Goal: Transaction & Acquisition: Purchase product/service

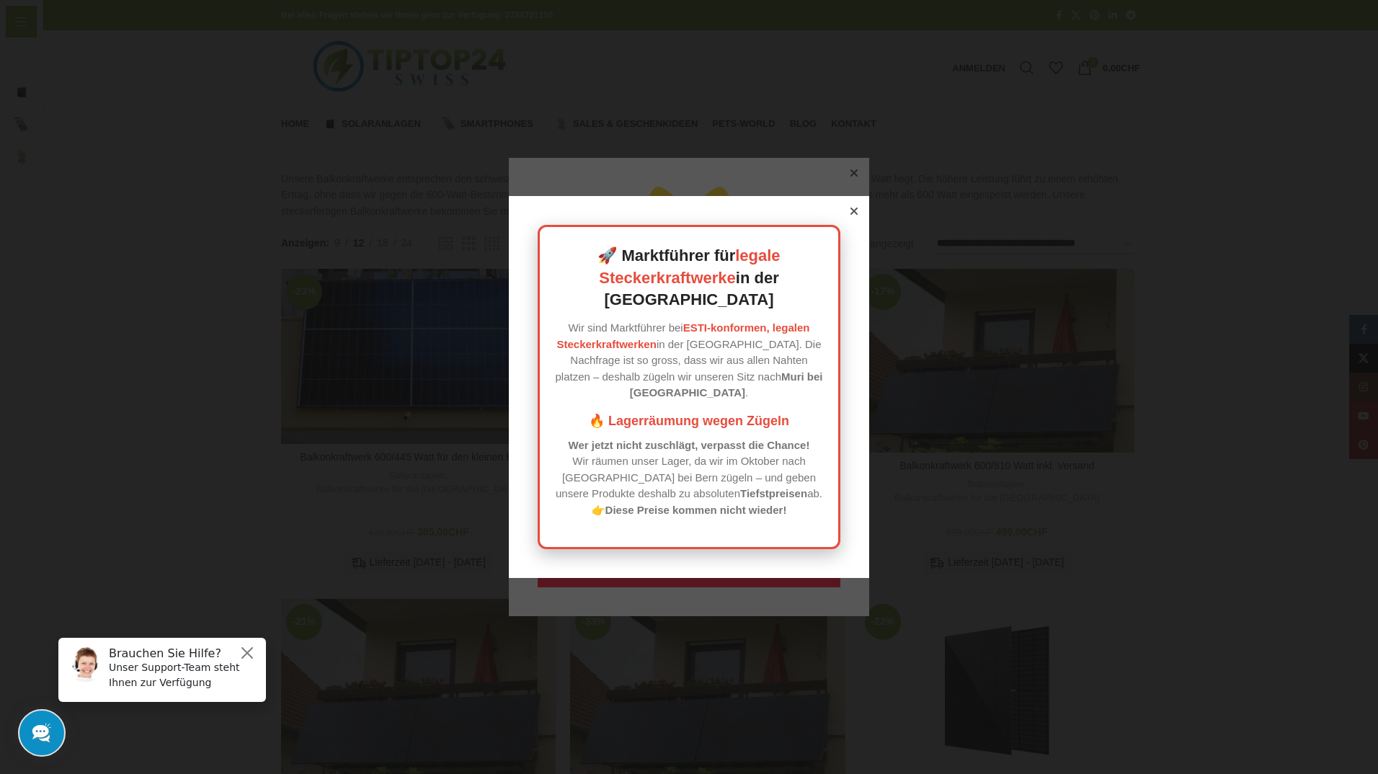
click at [851, 215] on icon at bounding box center [853, 211] width 7 height 7
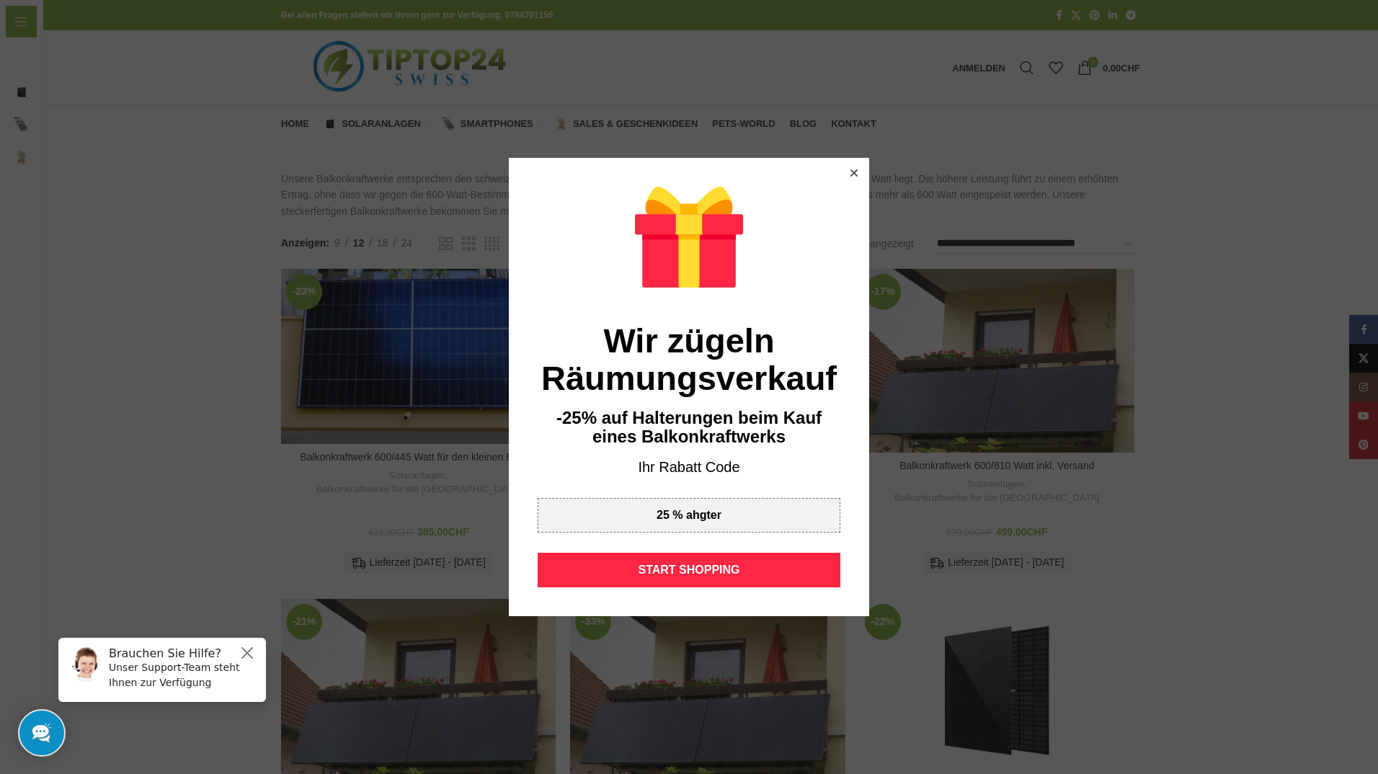
click at [850, 175] on icon at bounding box center [853, 172] width 7 height 7
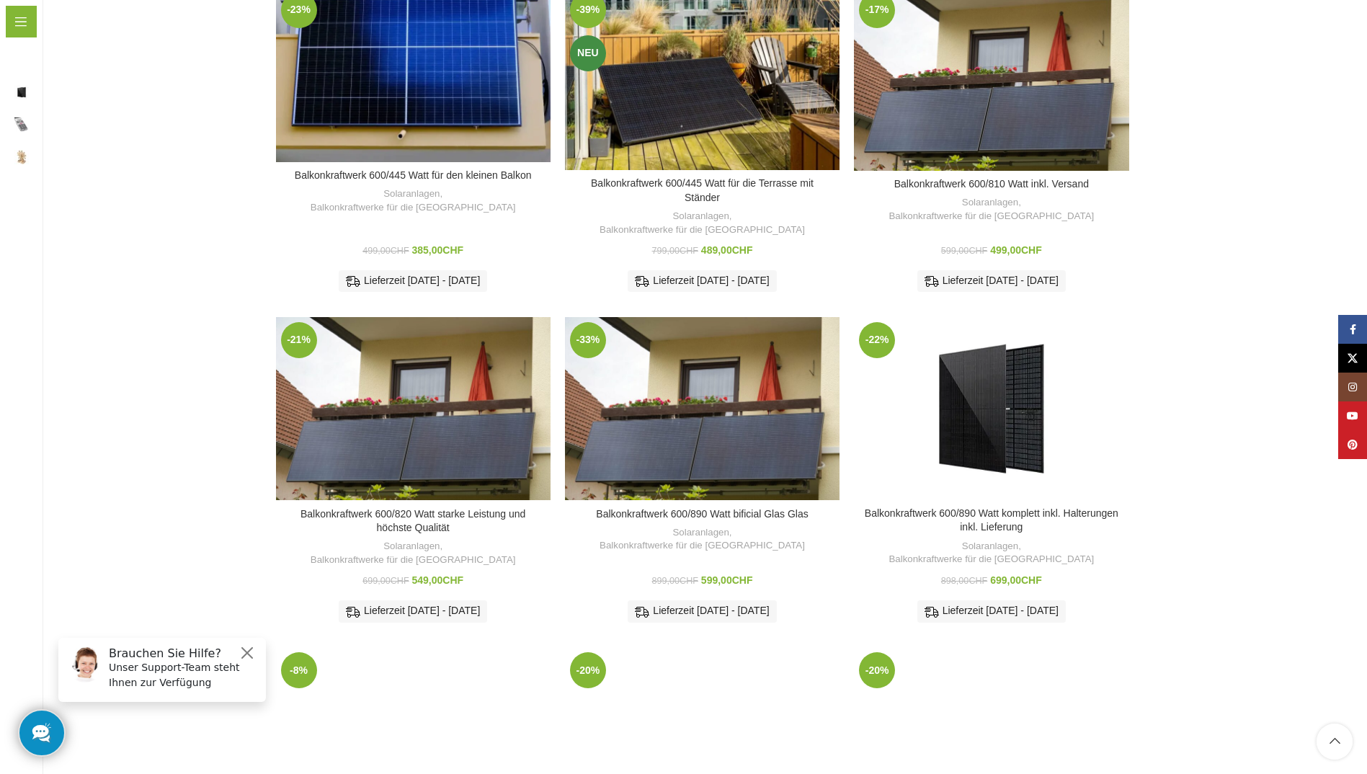
scroll to position [288, 0]
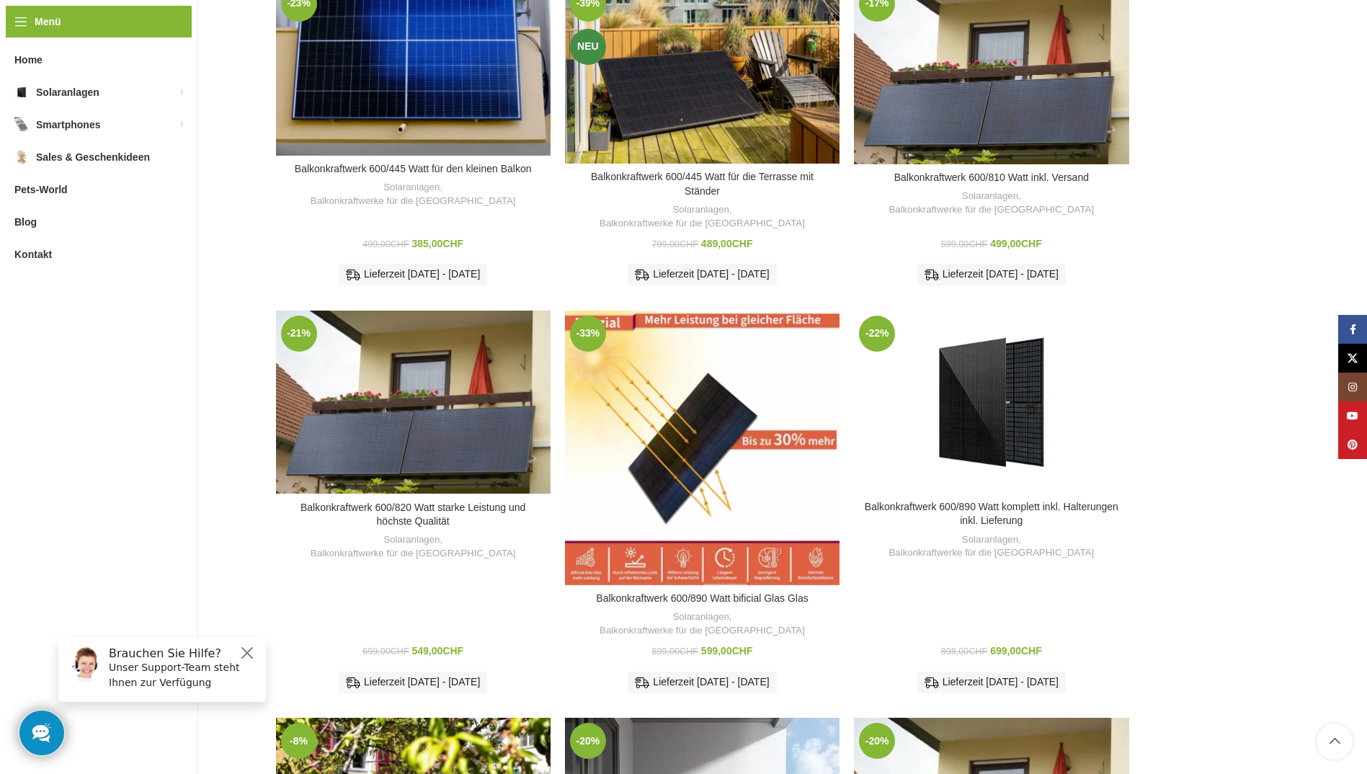
click at [731, 426] on div "Balkonkraftwerk 600/890 Watt bificial Glas Glas" at bounding box center [726, 448] width 46 height 275
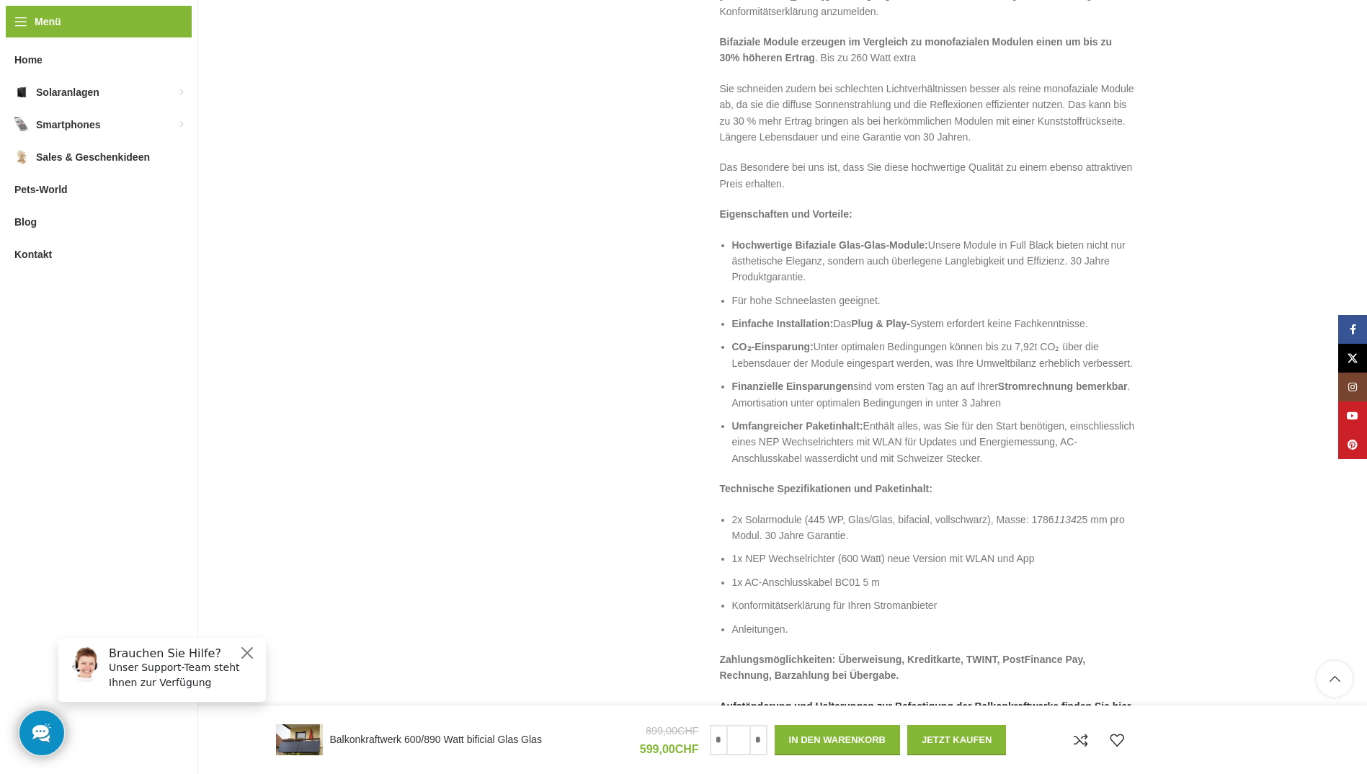
scroll to position [1729, 0]
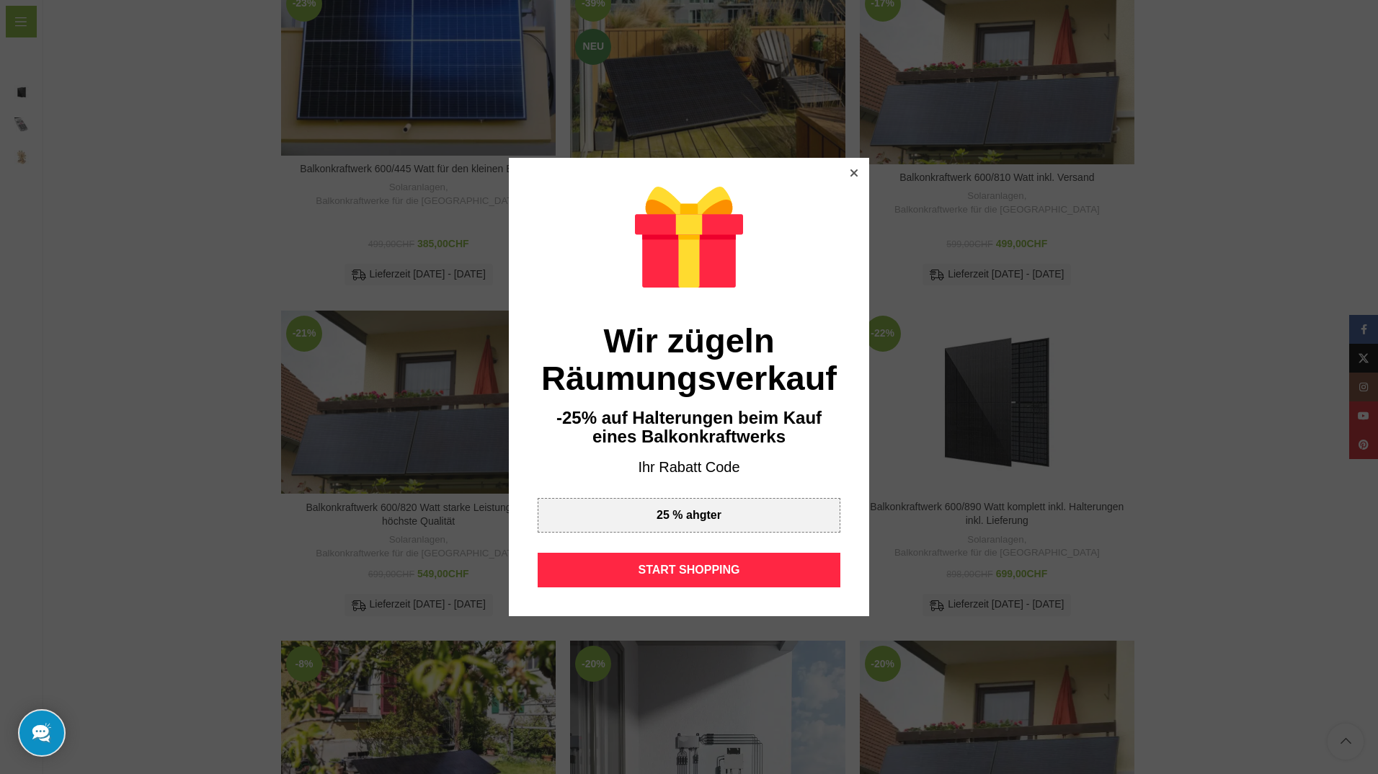
click at [850, 174] on icon at bounding box center [853, 172] width 7 height 7
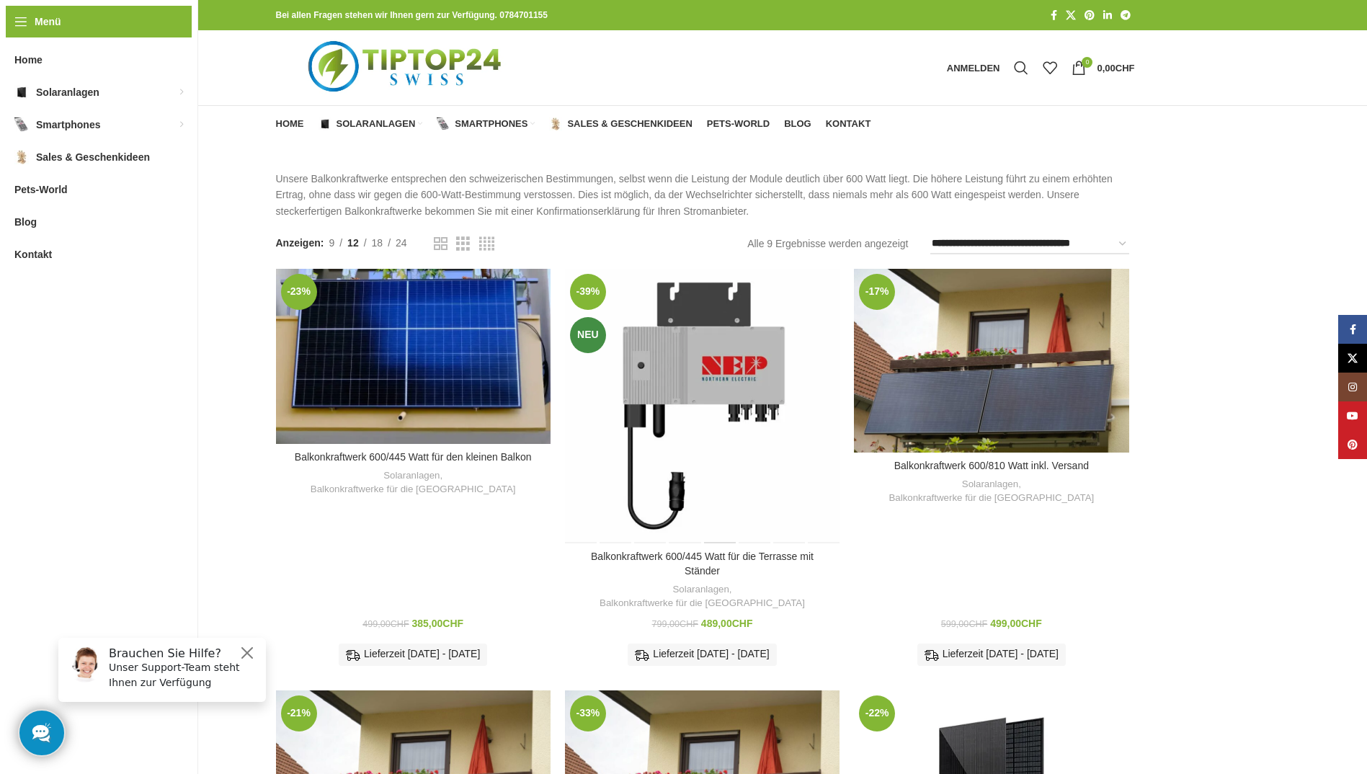
click at [732, 396] on div "Balkonkraftwerk 600/445 Watt für die Terrasse mit Ständer" at bounding box center [720, 406] width 35 height 275
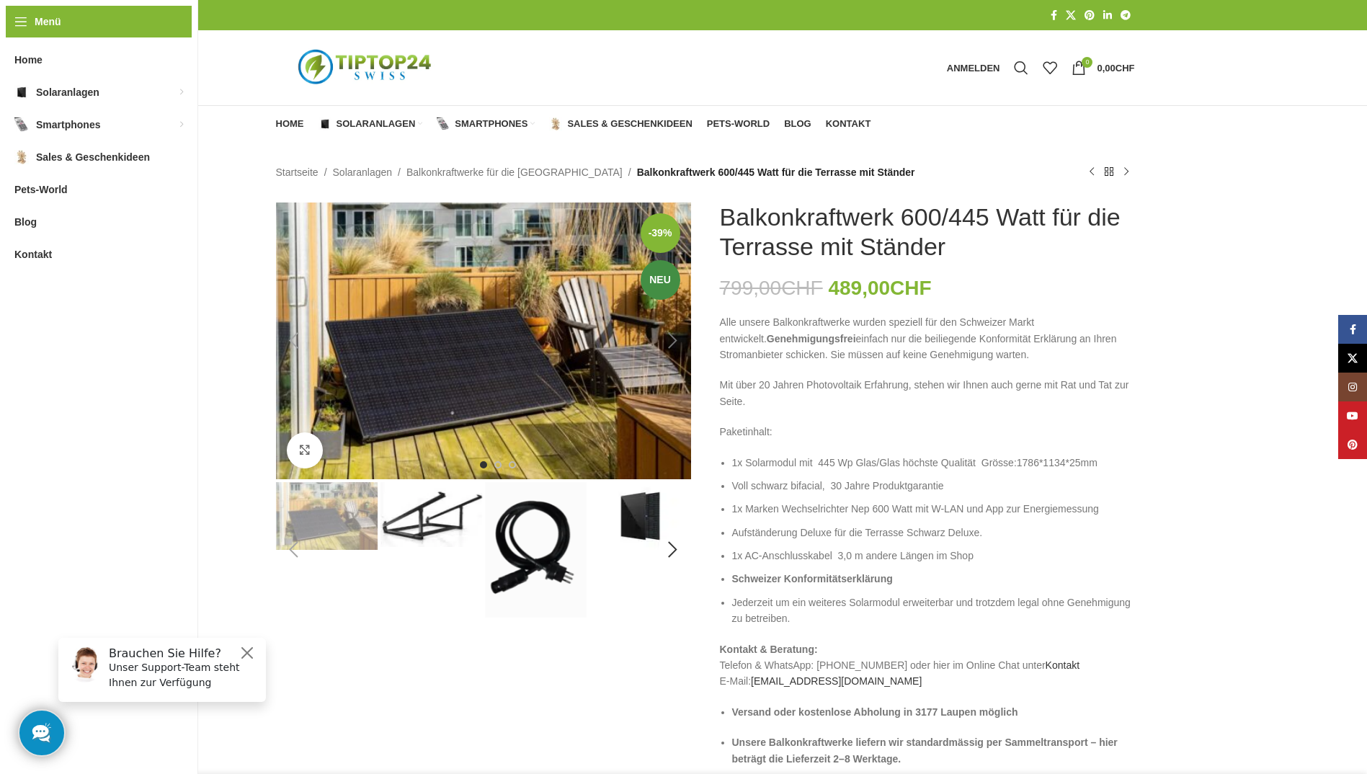
click at [677, 341] on div "Next slide" at bounding box center [673, 341] width 36 height 36
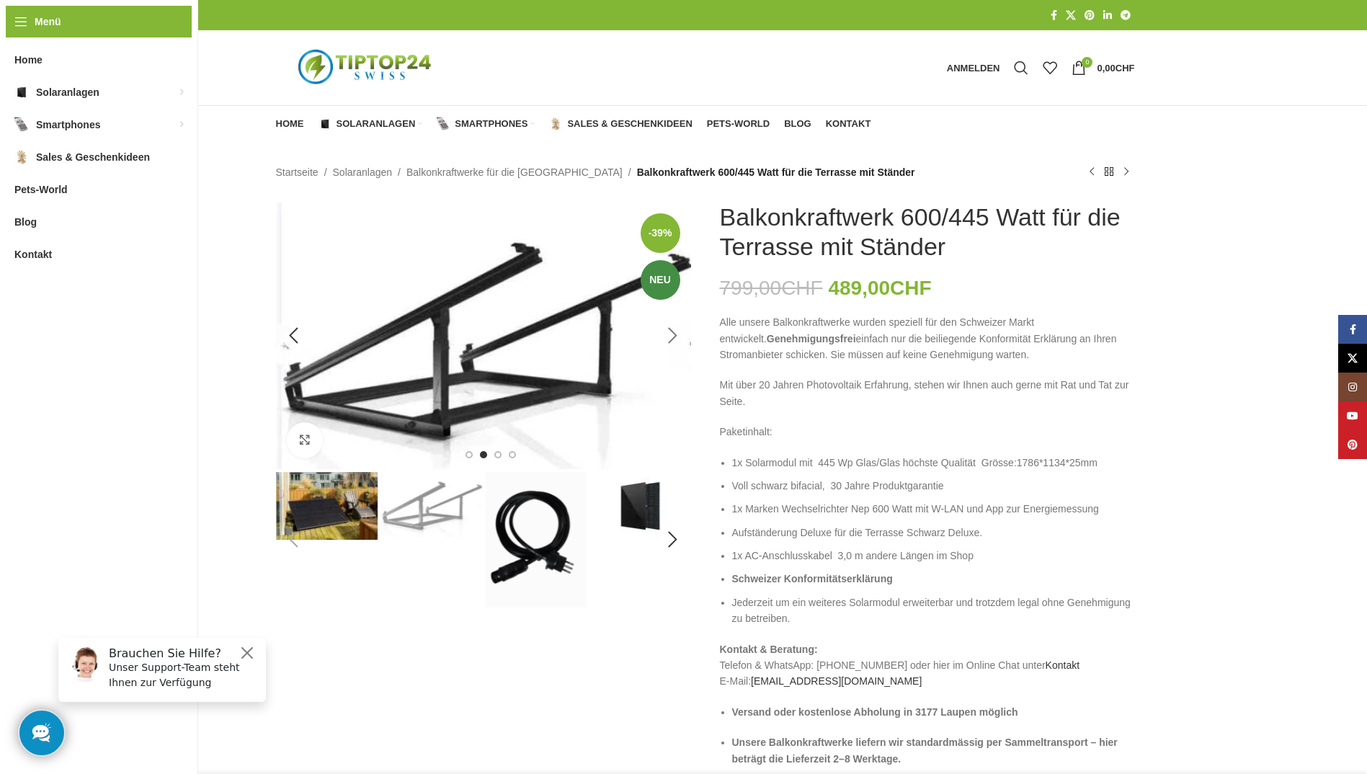
click at [672, 338] on div "Next slide" at bounding box center [673, 336] width 36 height 36
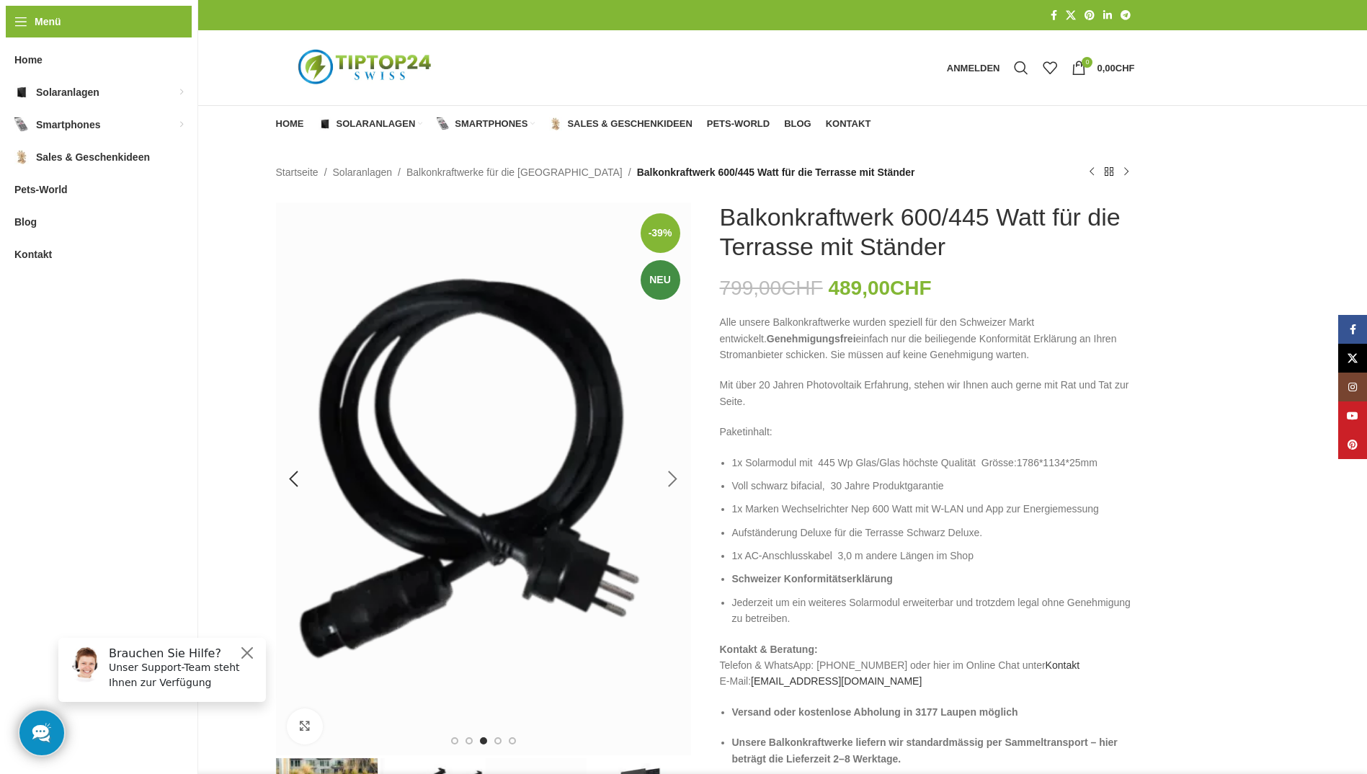
click at [674, 481] on div "Next slide" at bounding box center [673, 479] width 36 height 36
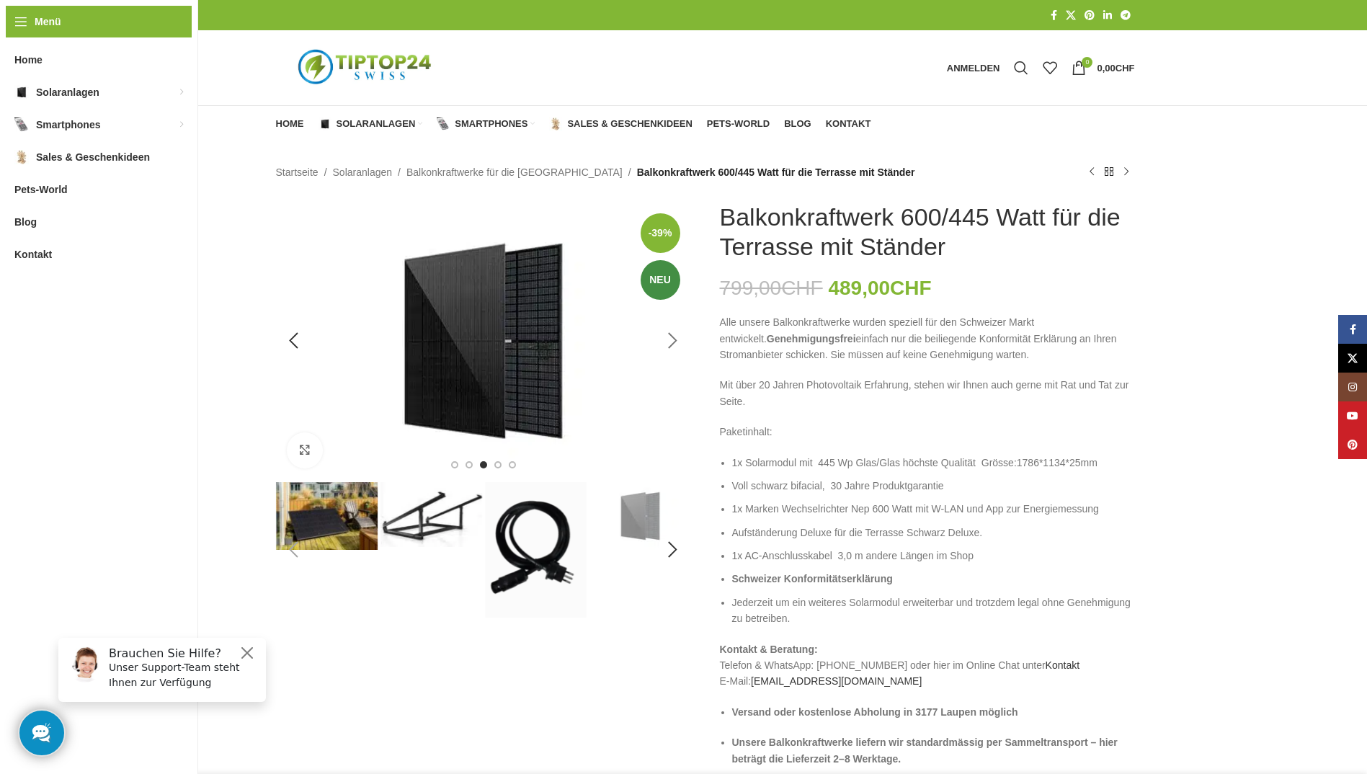
click at [677, 342] on div "Next slide" at bounding box center [673, 341] width 36 height 36
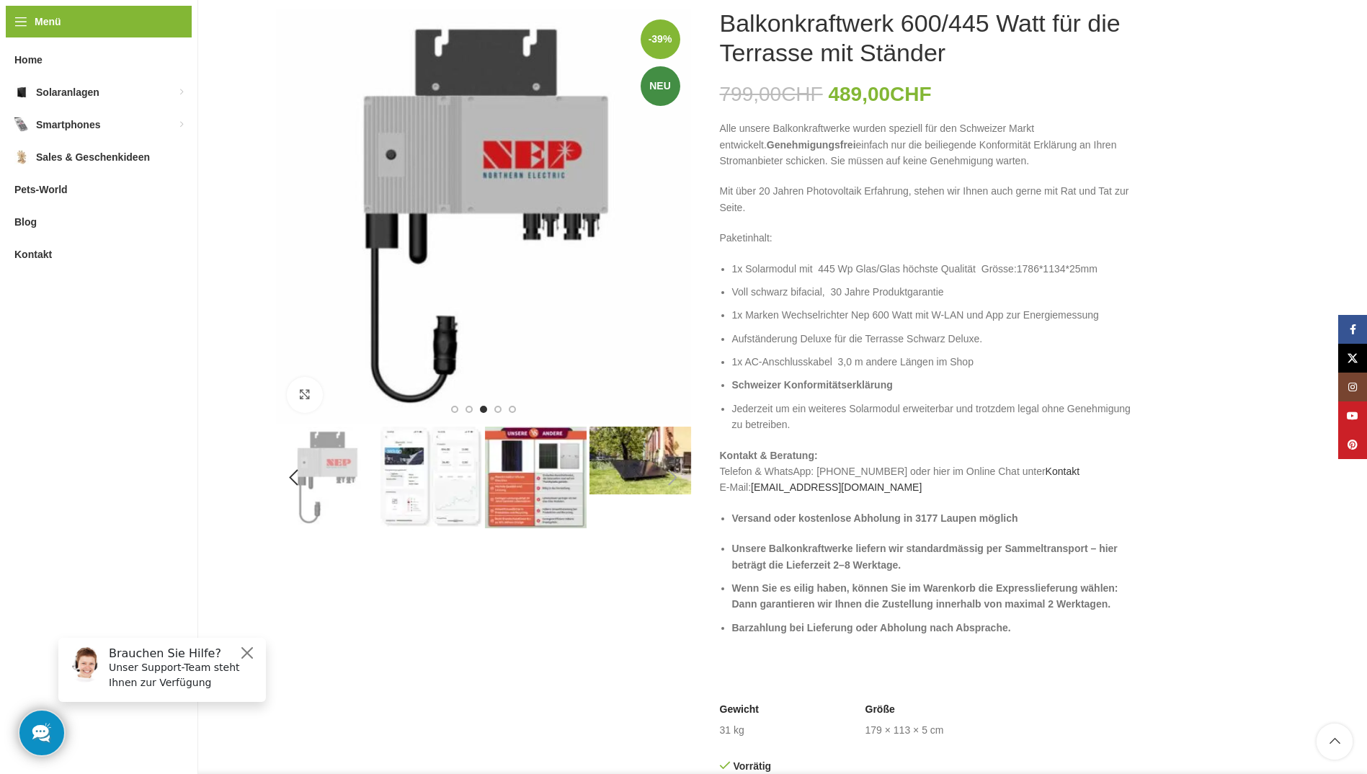
scroll to position [360, 0]
